Goal: Task Accomplishment & Management: Manage account settings

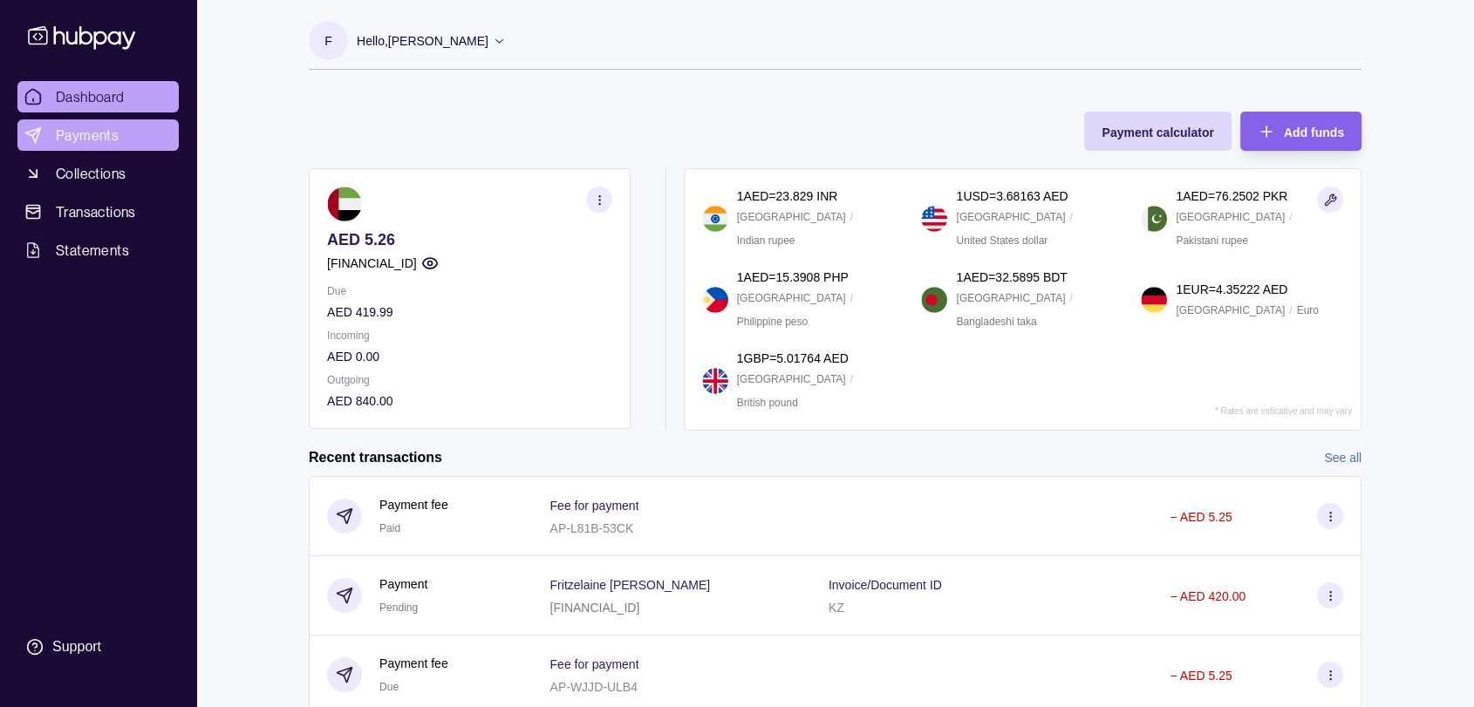
click at [83, 126] on span "Payments" at bounding box center [87, 135] width 63 height 21
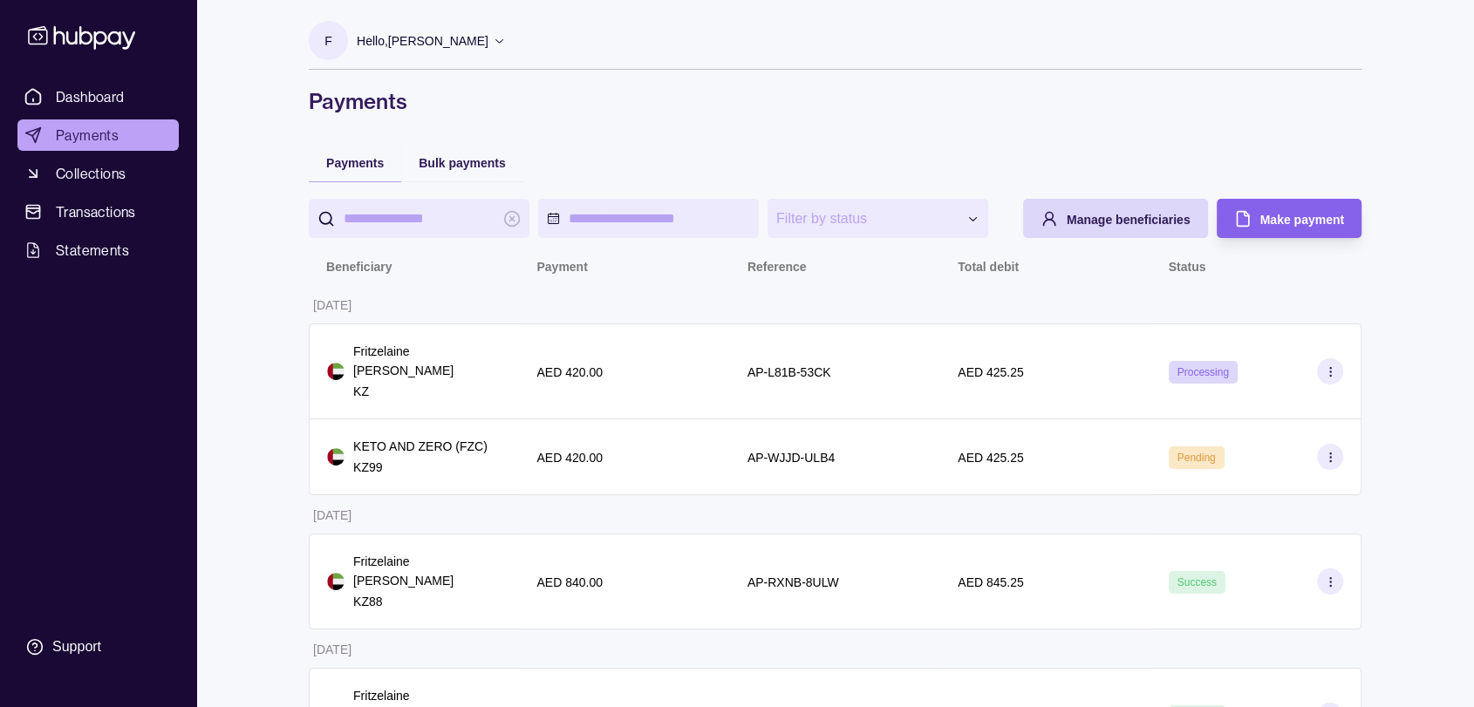
click at [963, 92] on h1 "Payments" at bounding box center [835, 101] width 1052 height 28
click at [190, 458] on div "Dashboard Payments Collections Transactions Statements Support" at bounding box center [98, 353] width 196 height 707
